Goal: Information Seeking & Learning: Learn about a topic

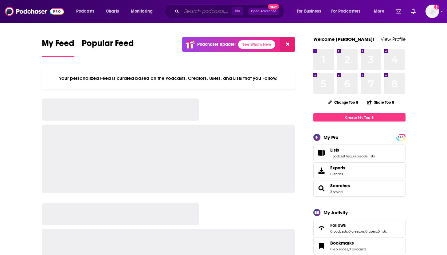
click at [204, 14] on input "Search podcasts, credits, & more..." at bounding box center [207, 11] width 50 height 10
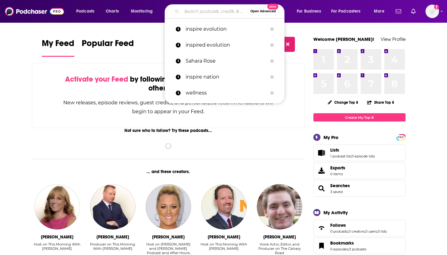
paste input "UNPACKING POSSIBILITY WITH [PERSON_NAME]"
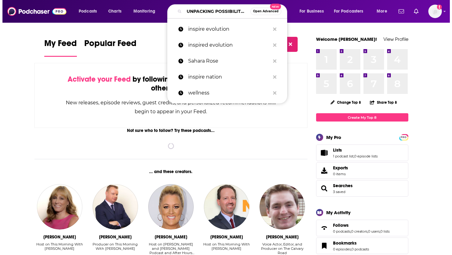
scroll to position [0, 61]
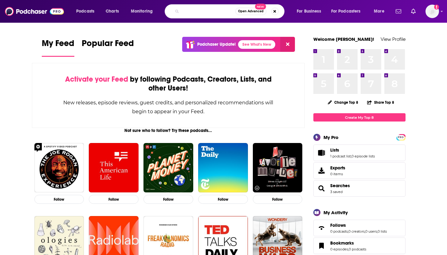
type input "UNPACKING POSSIBILITY WITH [PERSON_NAME]"
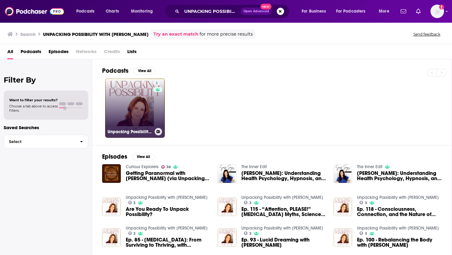
click at [137, 102] on link "3 Unpacking Possibility with [PERSON_NAME]" at bounding box center [135, 108] width 60 height 60
